Goal: Transaction & Acquisition: Obtain resource

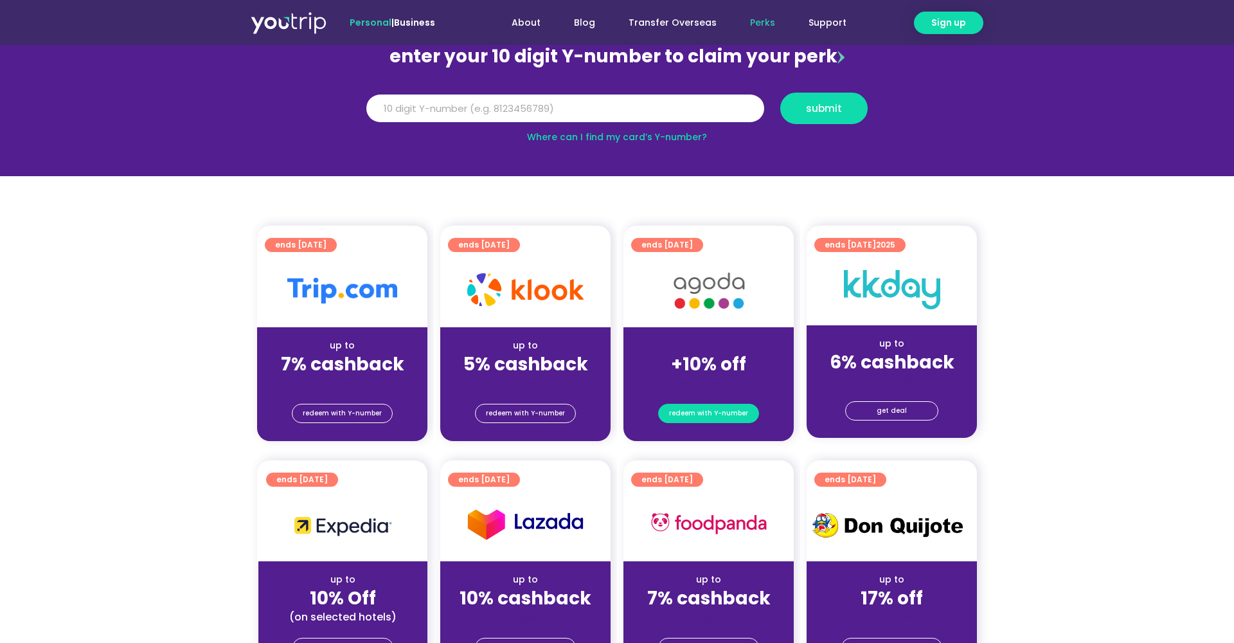
click at [743, 418] on span "redeem with Y-number" at bounding box center [708, 413] width 79 height 18
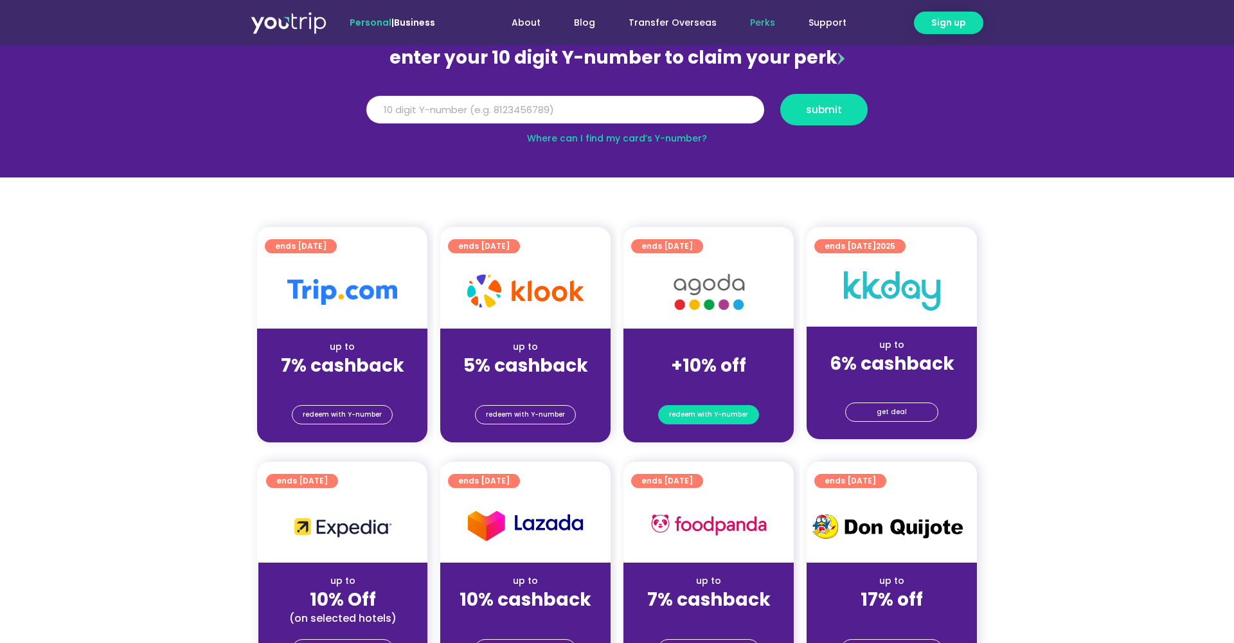
click at [714, 413] on span "redeem with Y-number" at bounding box center [708, 414] width 79 height 18
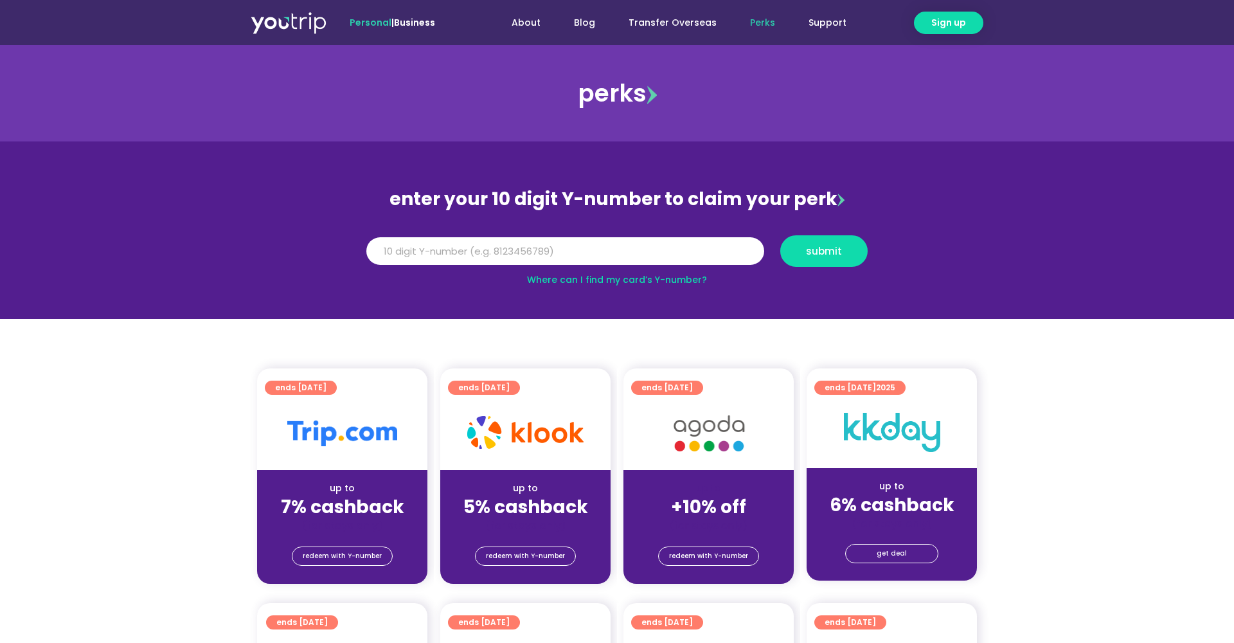
scroll to position [0, 0]
click at [705, 554] on span "redeem with Y-number" at bounding box center [708, 556] width 79 height 18
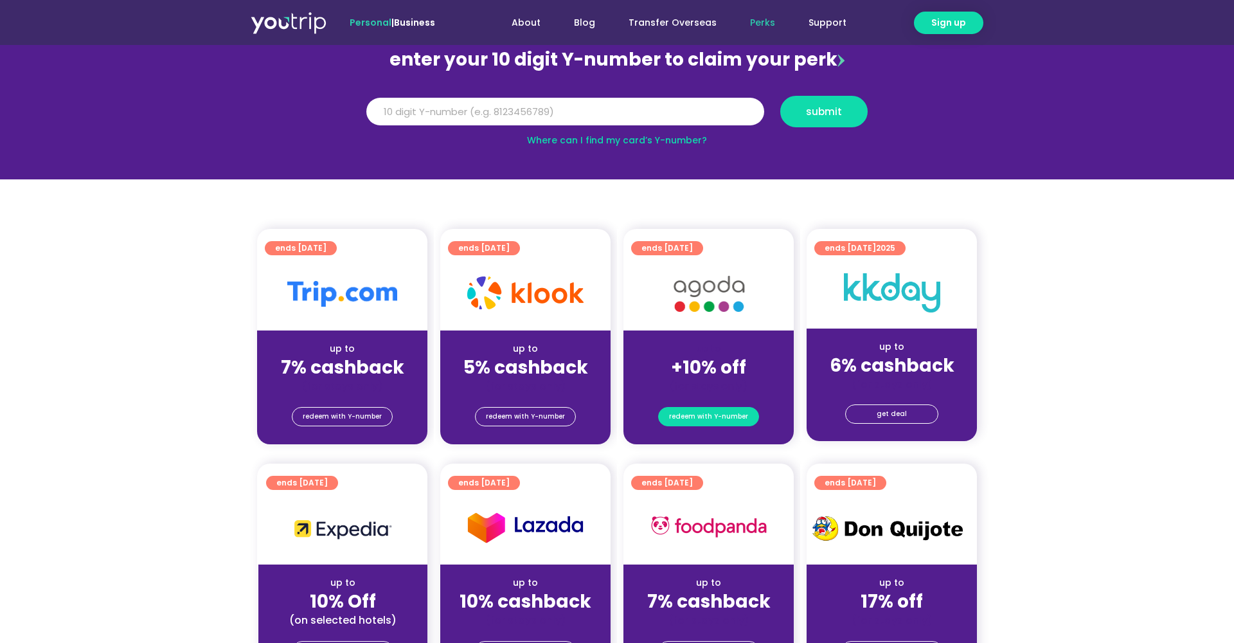
scroll to position [141, 0]
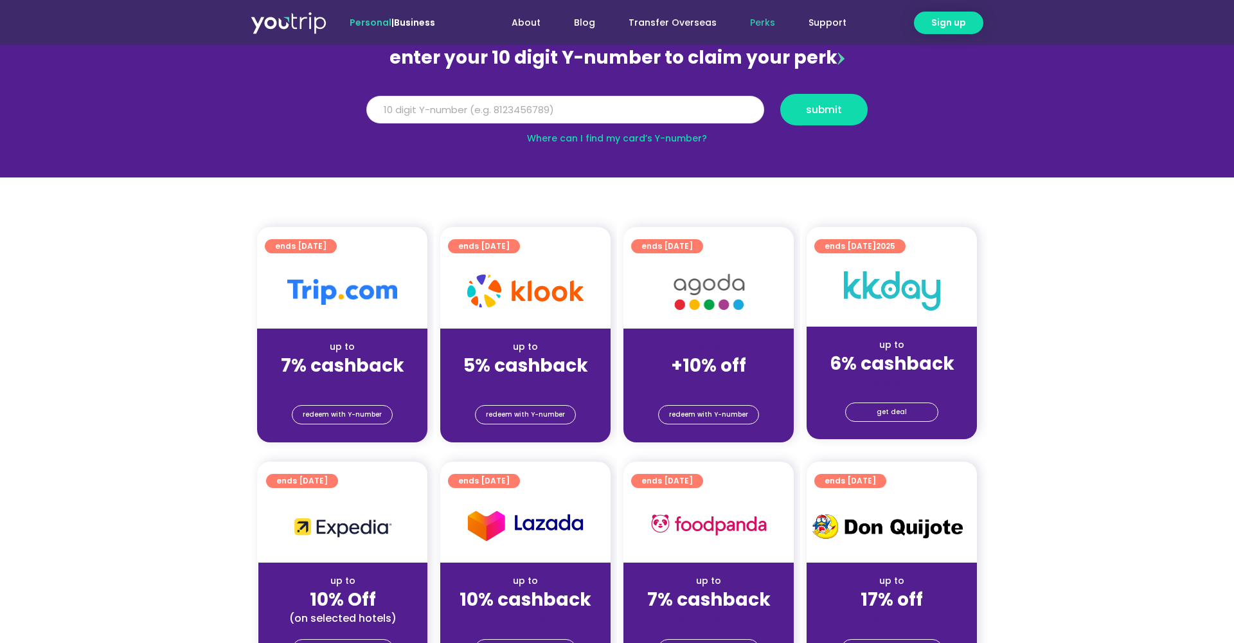
click at [653, 109] on input "Y Number" at bounding box center [565, 110] width 398 height 28
click at [649, 136] on link "Where can I find my card’s Y-number?" at bounding box center [617, 138] width 180 height 13
click at [698, 109] on input "Y Number" at bounding box center [565, 110] width 398 height 28
type input "8174767304"
click at [850, 102] on button "submit" at bounding box center [823, 109] width 87 height 31
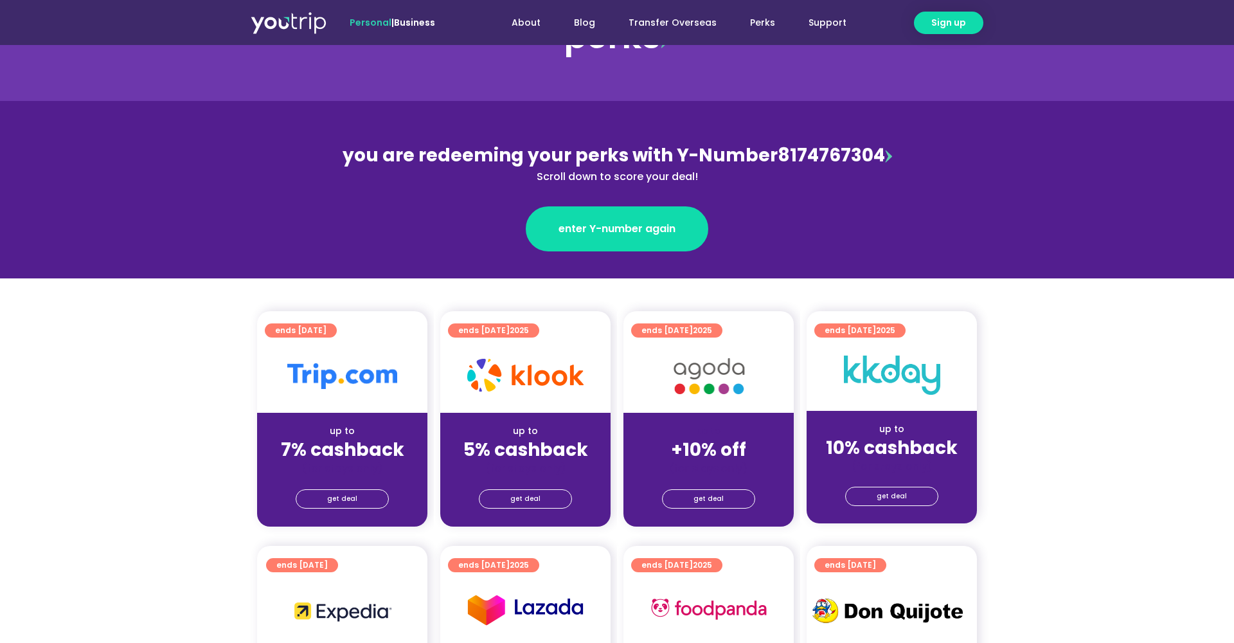
scroll to position [73, 0]
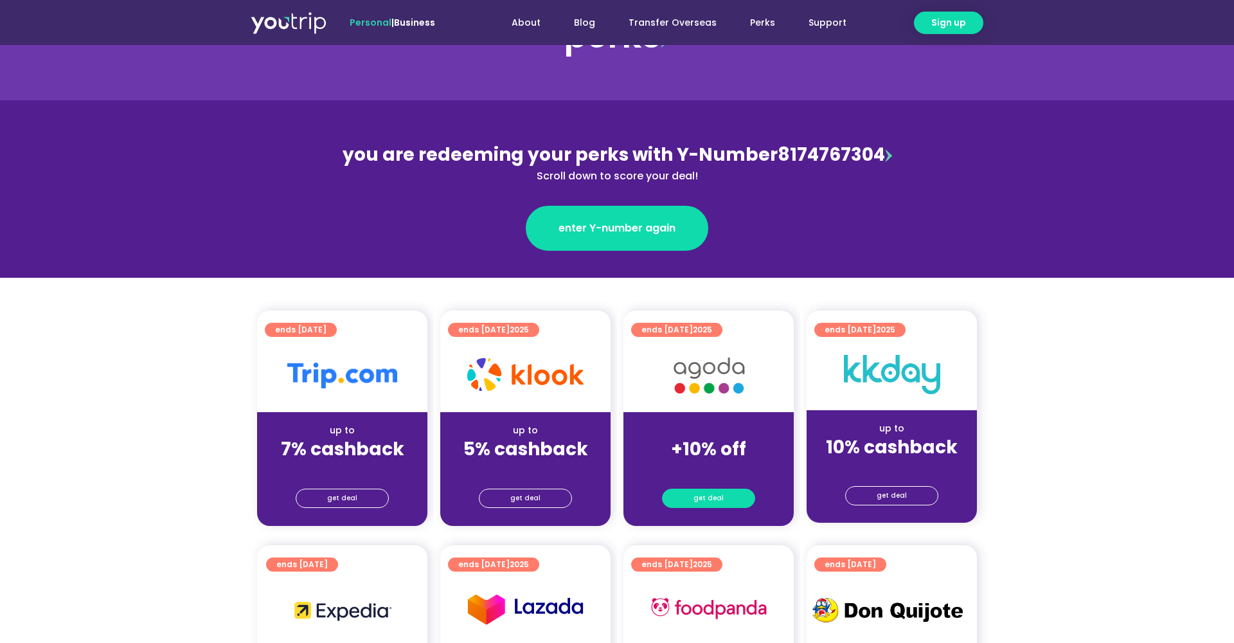
click at [705, 499] on span "get deal" at bounding box center [708, 498] width 30 height 18
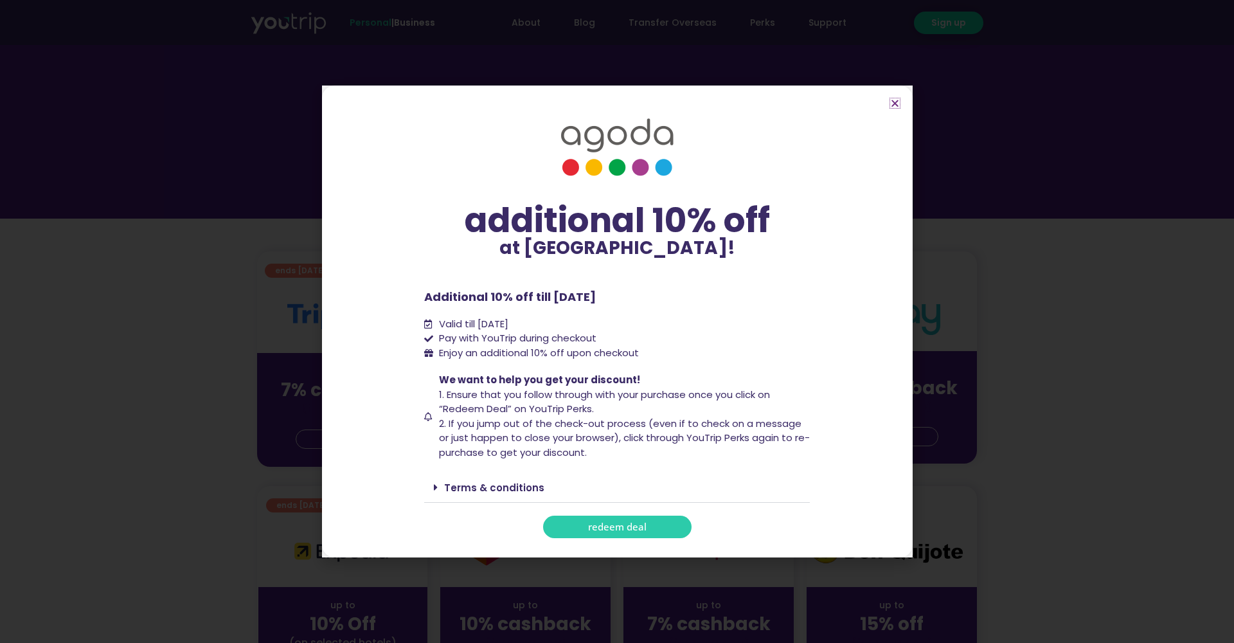
scroll to position [134, 0]
click at [647, 520] on link "redeem deal" at bounding box center [617, 526] width 148 height 22
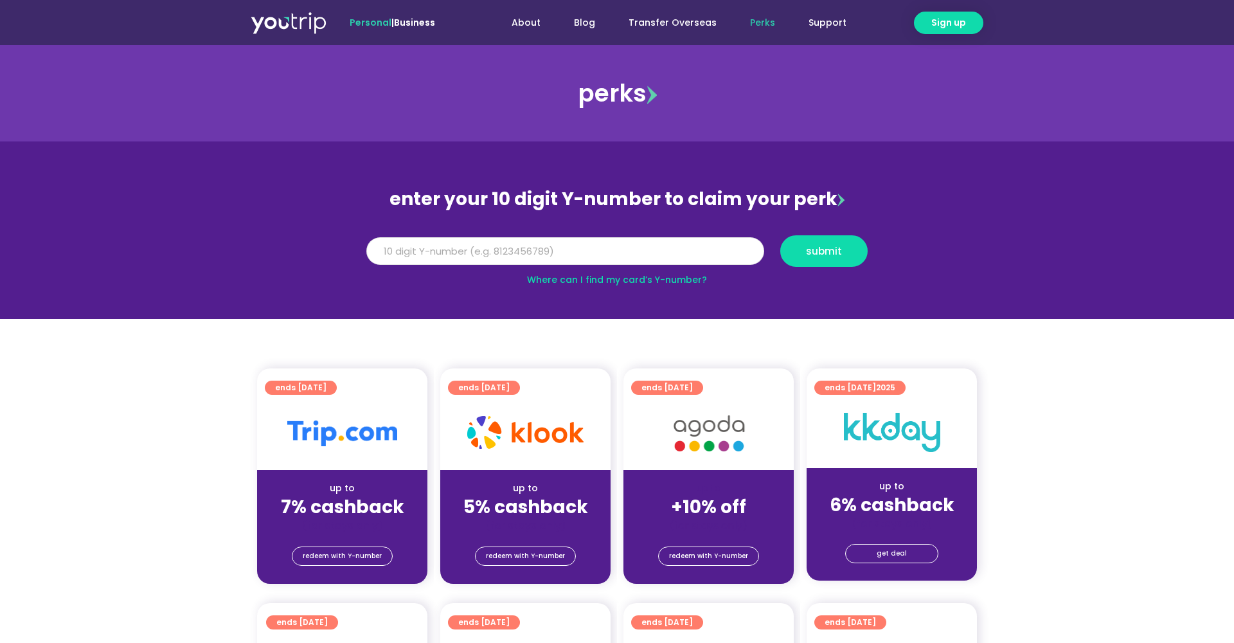
click at [566, 254] on input "Y Number" at bounding box center [565, 251] width 398 height 28
type input "8174767304"
click at [840, 256] on span "submit" at bounding box center [824, 251] width 36 height 10
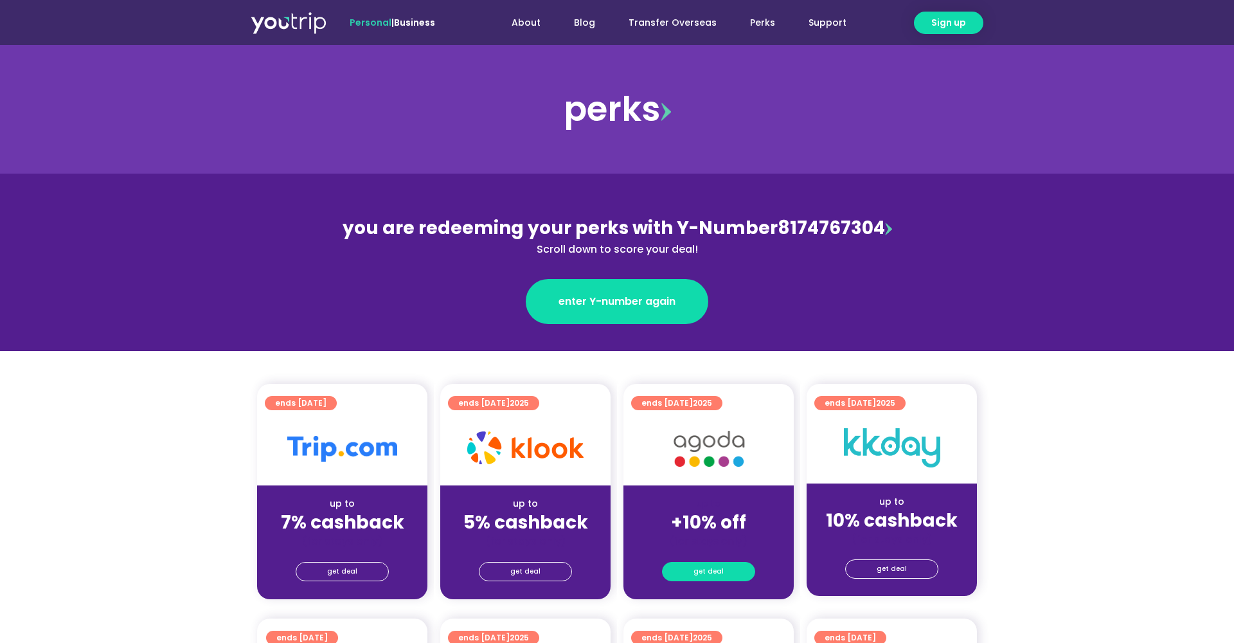
click at [736, 576] on link "get deal" at bounding box center [708, 571] width 93 height 19
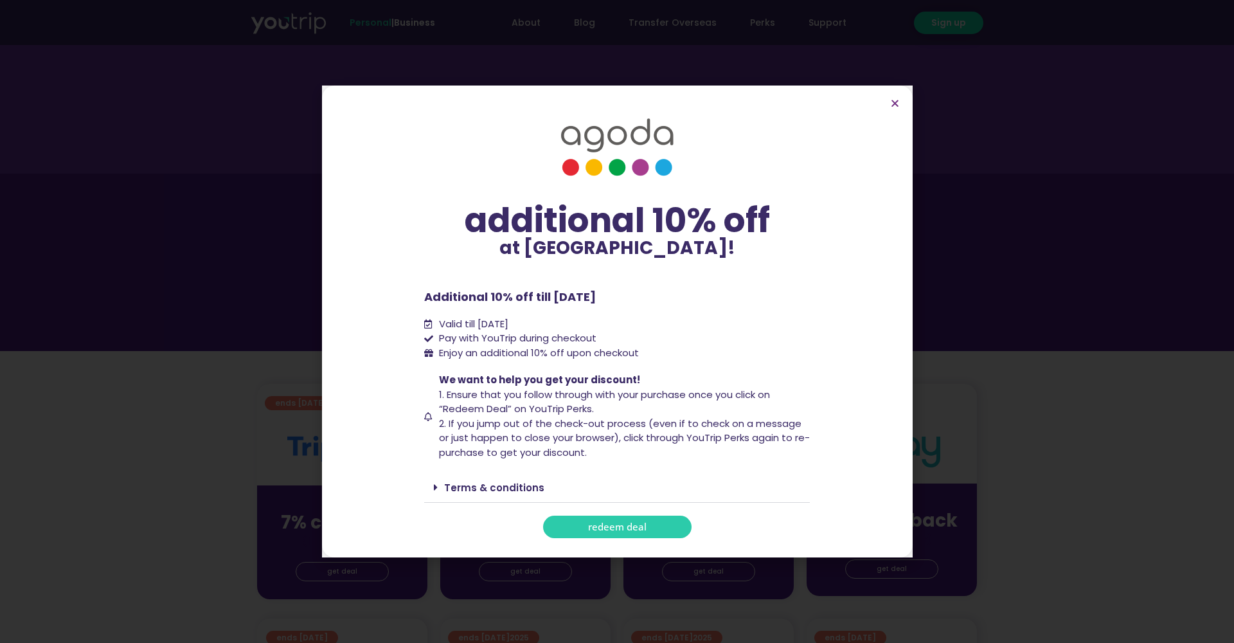
click at [654, 520] on link "redeem deal" at bounding box center [617, 526] width 148 height 22
